Goal: Task Accomplishment & Management: Use online tool/utility

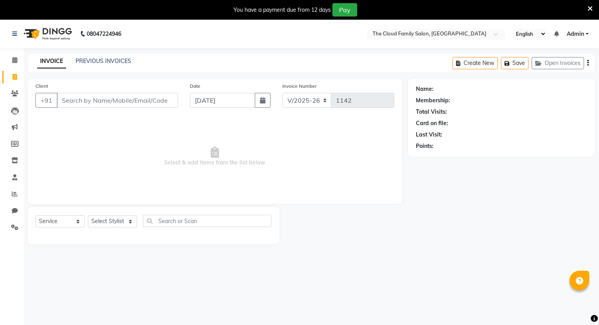
select select "8444"
select select "service"
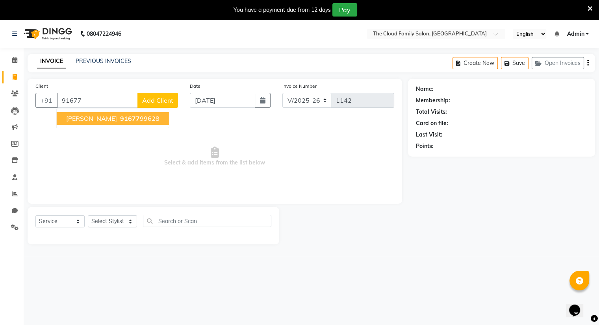
click at [133, 117] on ngb-highlight "91677 99628" at bounding box center [138, 119] width 41 height 8
type input "9167799628"
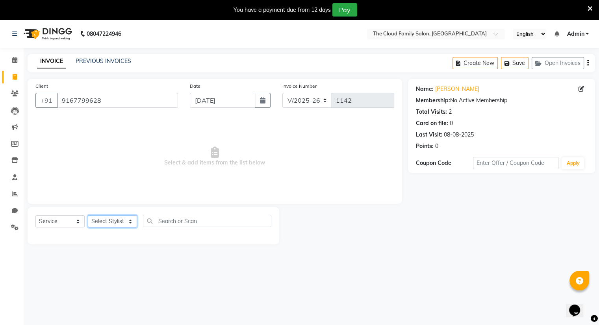
click at [127, 222] on select "Select Stylist Amrapali Bhumi OM [PERSON_NAME] [PERSON_NAME]" at bounding box center [112, 221] width 49 height 12
select select "83284"
click at [88, 216] on select "Select Stylist Amrapali Bhumi OM [PERSON_NAME] [PERSON_NAME]" at bounding box center [112, 221] width 49 height 12
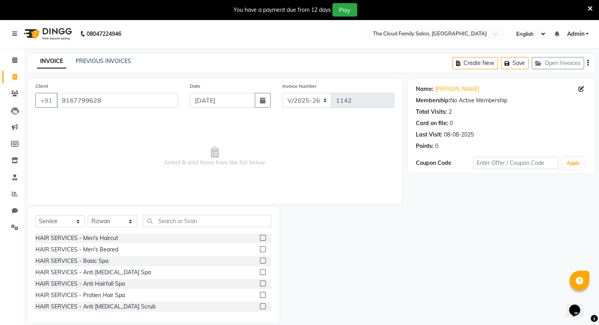
click at [260, 237] on label at bounding box center [263, 238] width 6 height 6
click at [260, 237] on input "checkbox" at bounding box center [262, 238] width 5 height 5
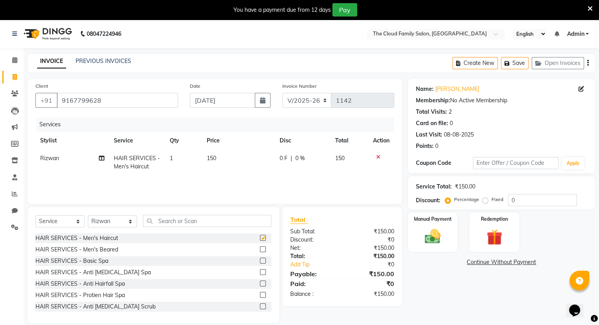
checkbox input "false"
click at [260, 251] on label at bounding box center [263, 249] width 6 height 6
click at [260, 251] on input "checkbox" at bounding box center [262, 249] width 5 height 5
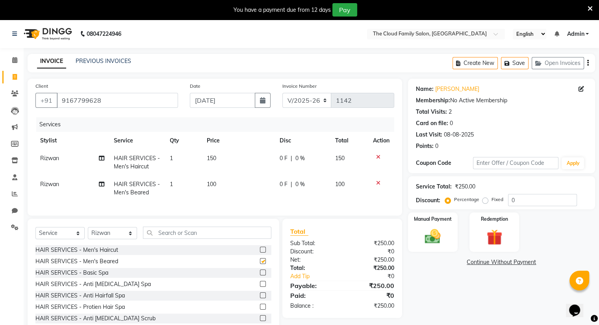
checkbox input "false"
click at [444, 242] on img at bounding box center [432, 236] width 26 height 19
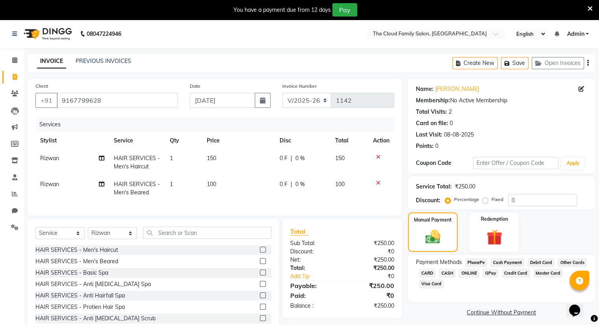
click at [468, 274] on span "ONLINE" at bounding box center [468, 273] width 20 height 9
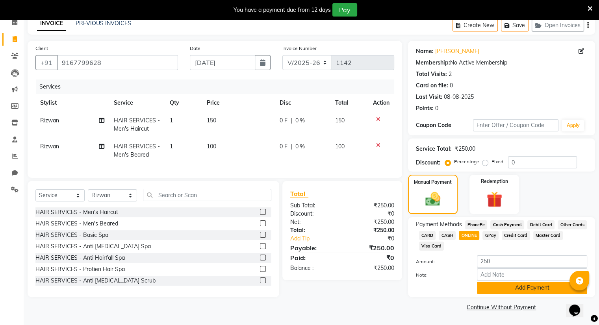
click at [486, 290] on button "Add Payment" at bounding box center [532, 288] width 110 height 12
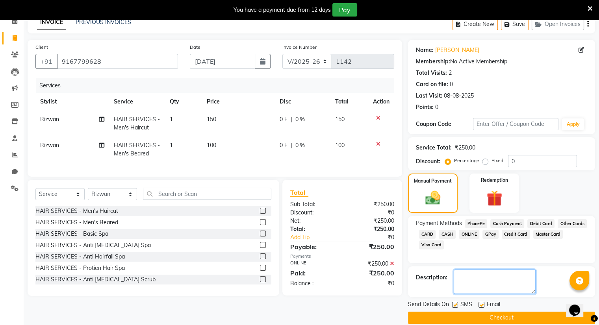
drag, startPoint x: 486, startPoint y: 290, endPoint x: 491, endPoint y: 237, distance: 52.9
click at [491, 237] on div "Name: [PERSON_NAME] Membership: No Active Membership Total Visits: 2 Card on fi…" at bounding box center [504, 182] width 193 height 284
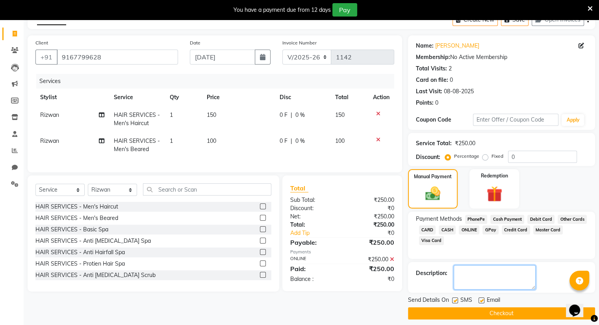
scroll to position [49, 0]
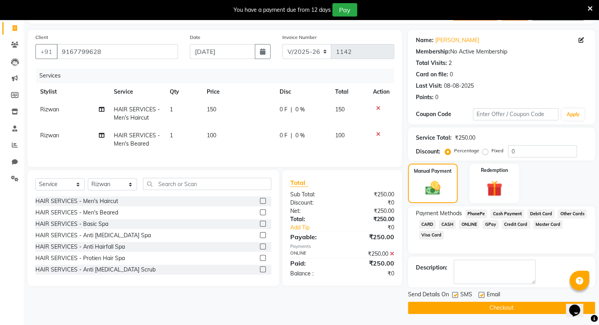
click at [492, 304] on button "Checkout" at bounding box center [501, 308] width 187 height 12
